Goal: Task Accomplishment & Management: Complete application form

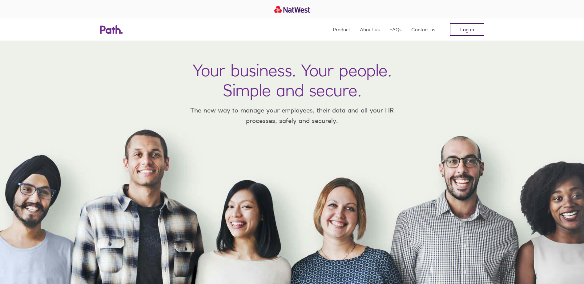
click at [472, 29] on link "Log in" at bounding box center [467, 29] width 34 height 12
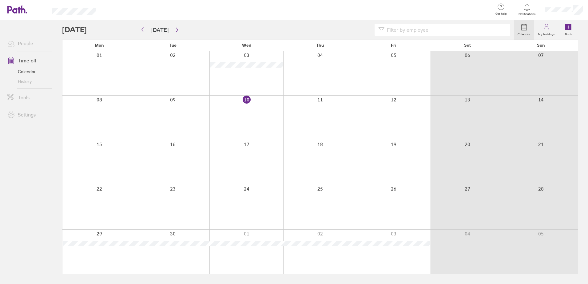
click at [565, 6] on div at bounding box center [565, 10] width 48 height 20
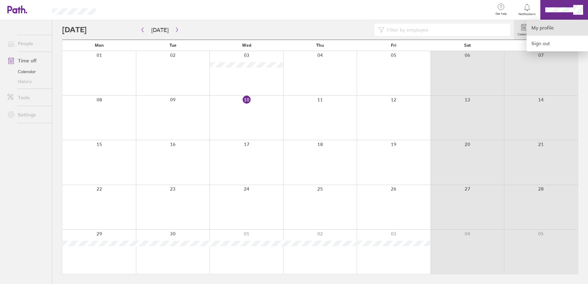
click at [539, 26] on link "My profile" at bounding box center [558, 28] width 62 height 16
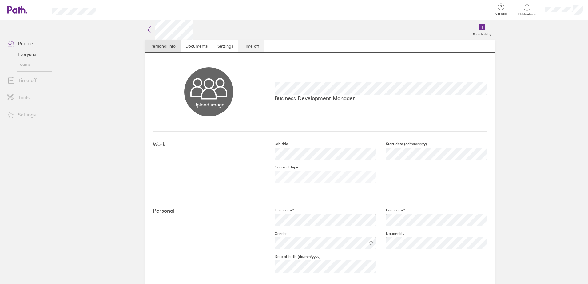
click at [251, 45] on link "Time off" at bounding box center [251, 46] width 26 height 12
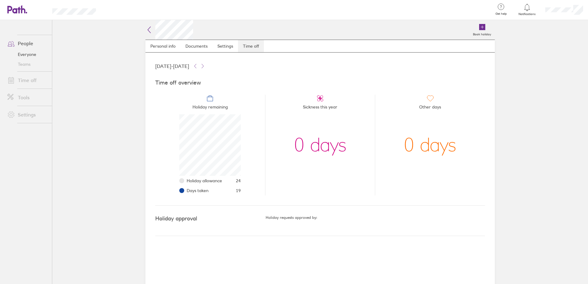
scroll to position [62, 62]
click at [22, 79] on link "Time off" at bounding box center [27, 80] width 50 height 12
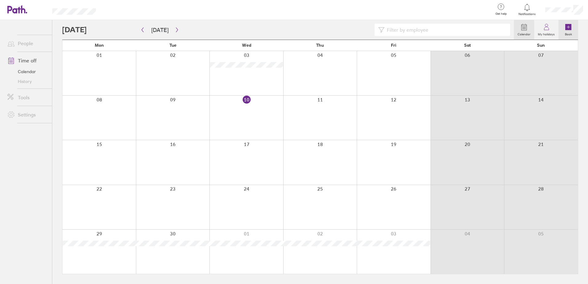
click at [566, 25] on icon at bounding box center [568, 27] width 6 height 6
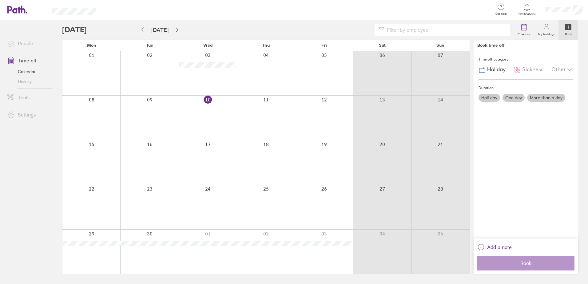
click at [514, 98] on label "One day" at bounding box center [514, 98] width 22 height 8
click at [0, 0] on input "One day" at bounding box center [0, 0] width 0 height 0
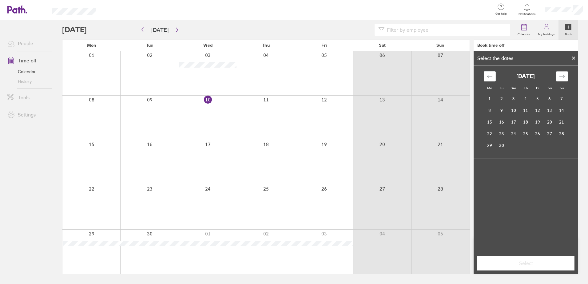
click at [559, 74] on icon "Move forward to switch to the next month." at bounding box center [562, 77] width 6 height 6
click at [539, 98] on td "3" at bounding box center [538, 99] width 12 height 12
click at [524, 265] on span "Select" at bounding box center [526, 264] width 89 height 6
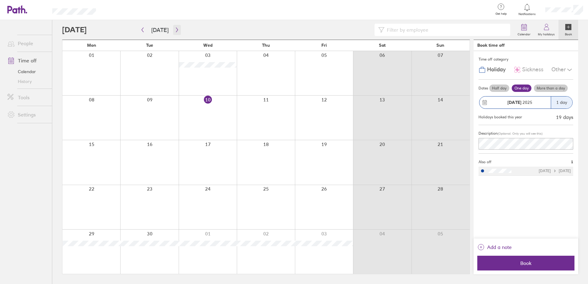
click at [175, 30] on icon "button" at bounding box center [177, 29] width 5 height 5
click at [530, 262] on span "Book" at bounding box center [526, 264] width 89 height 6
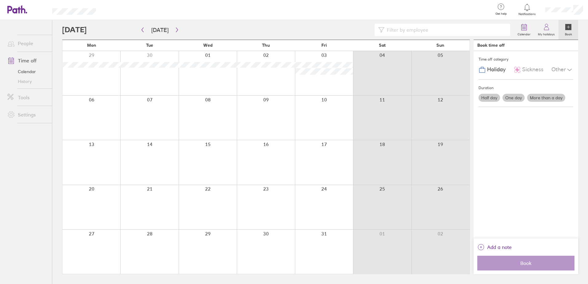
click at [510, 96] on label "One day" at bounding box center [514, 98] width 22 height 8
click at [0, 0] on input "One day" at bounding box center [0, 0] width 0 height 0
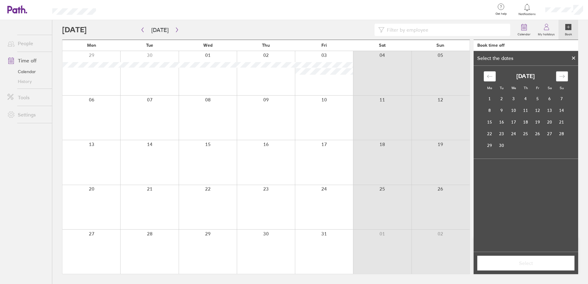
click at [563, 76] on icon "Move forward to switch to the next month." at bounding box center [562, 77] width 6 height 6
click at [538, 146] on td "31" at bounding box center [538, 146] width 12 height 12
